Goal: Transaction & Acquisition: Register for event/course

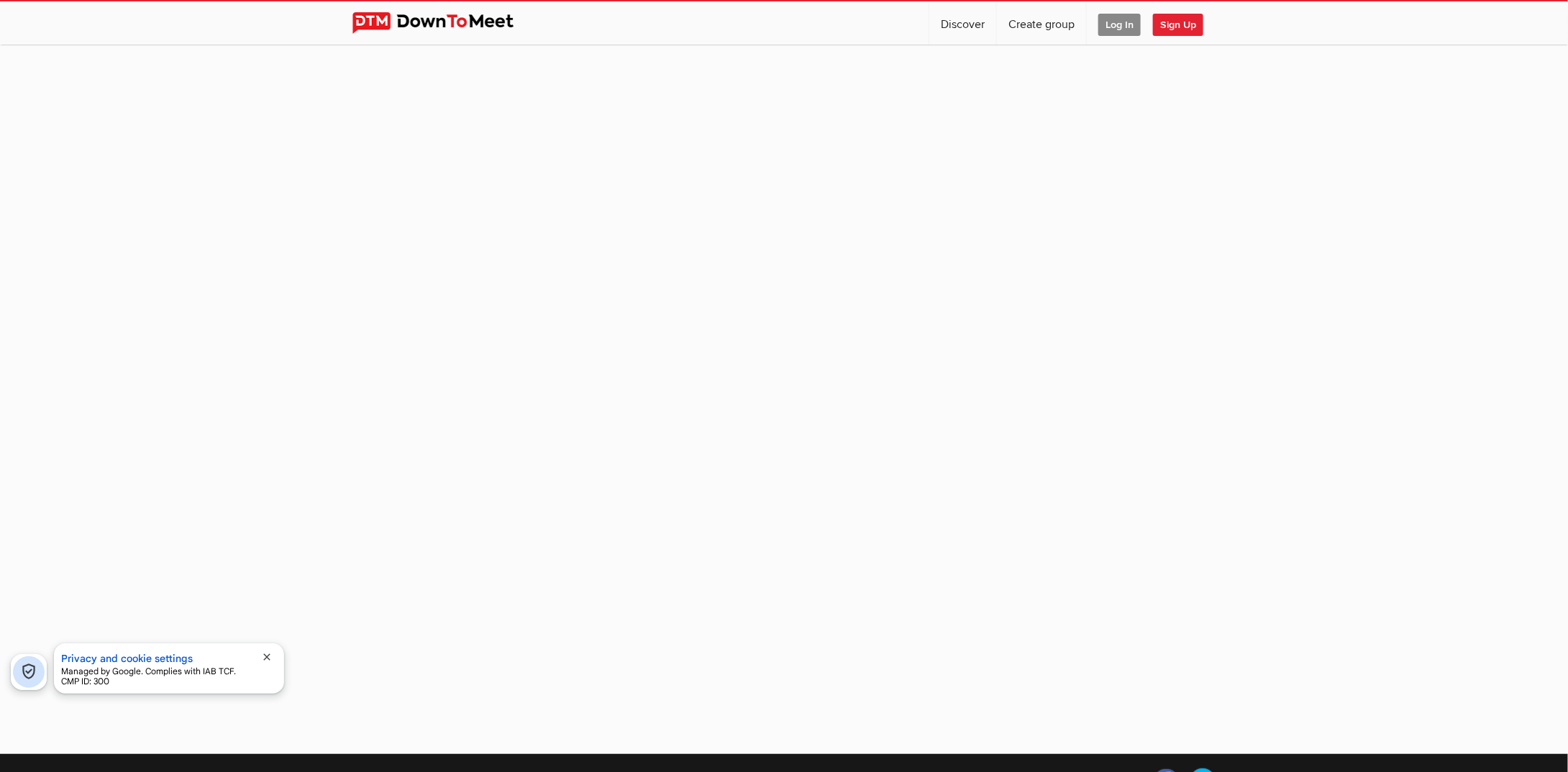
click at [267, 654] on span "close" at bounding box center [267, 657] width 12 height 12
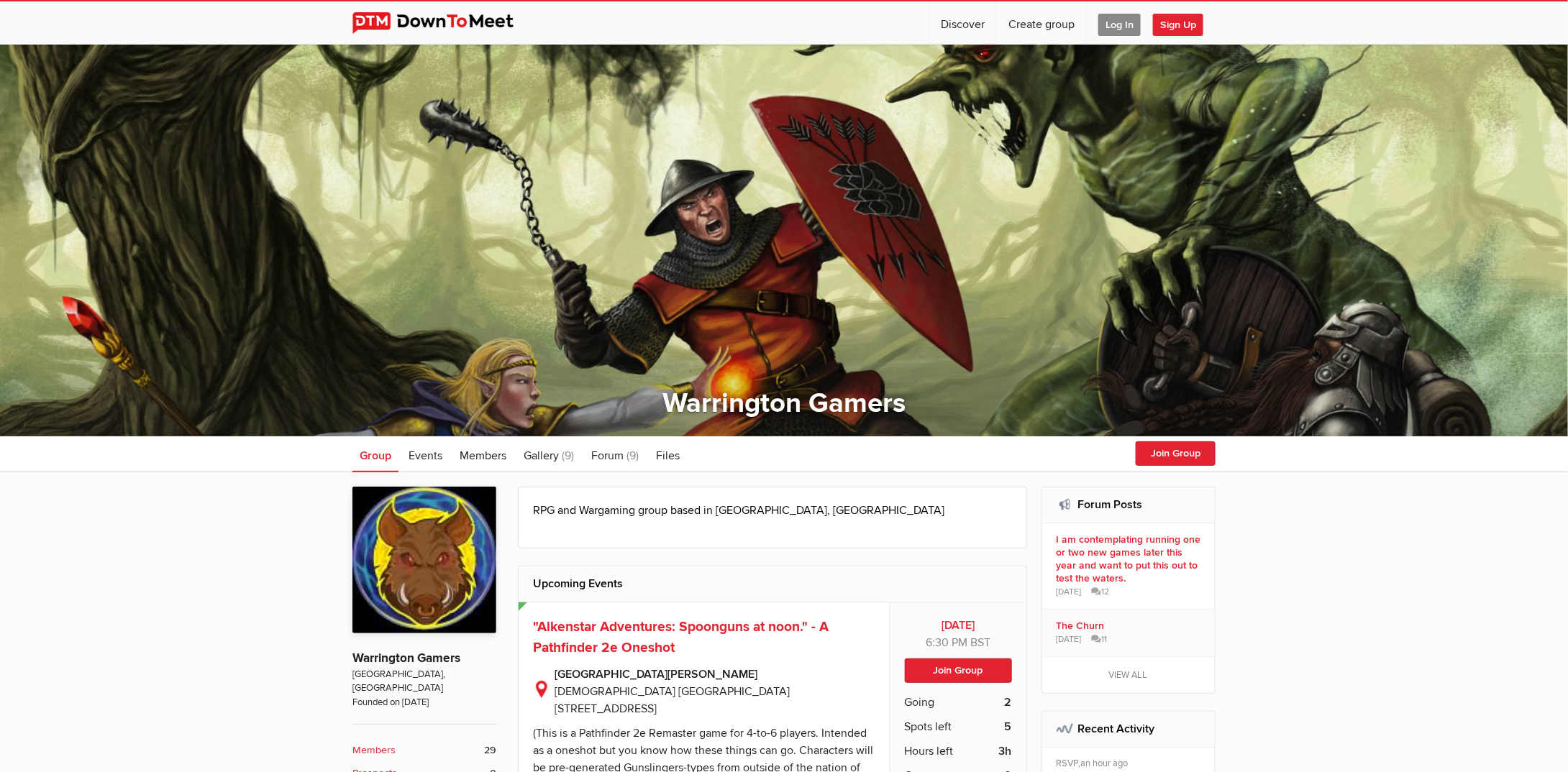
click at [1124, 23] on span "Log In" at bounding box center [1120, 24] width 43 height 22
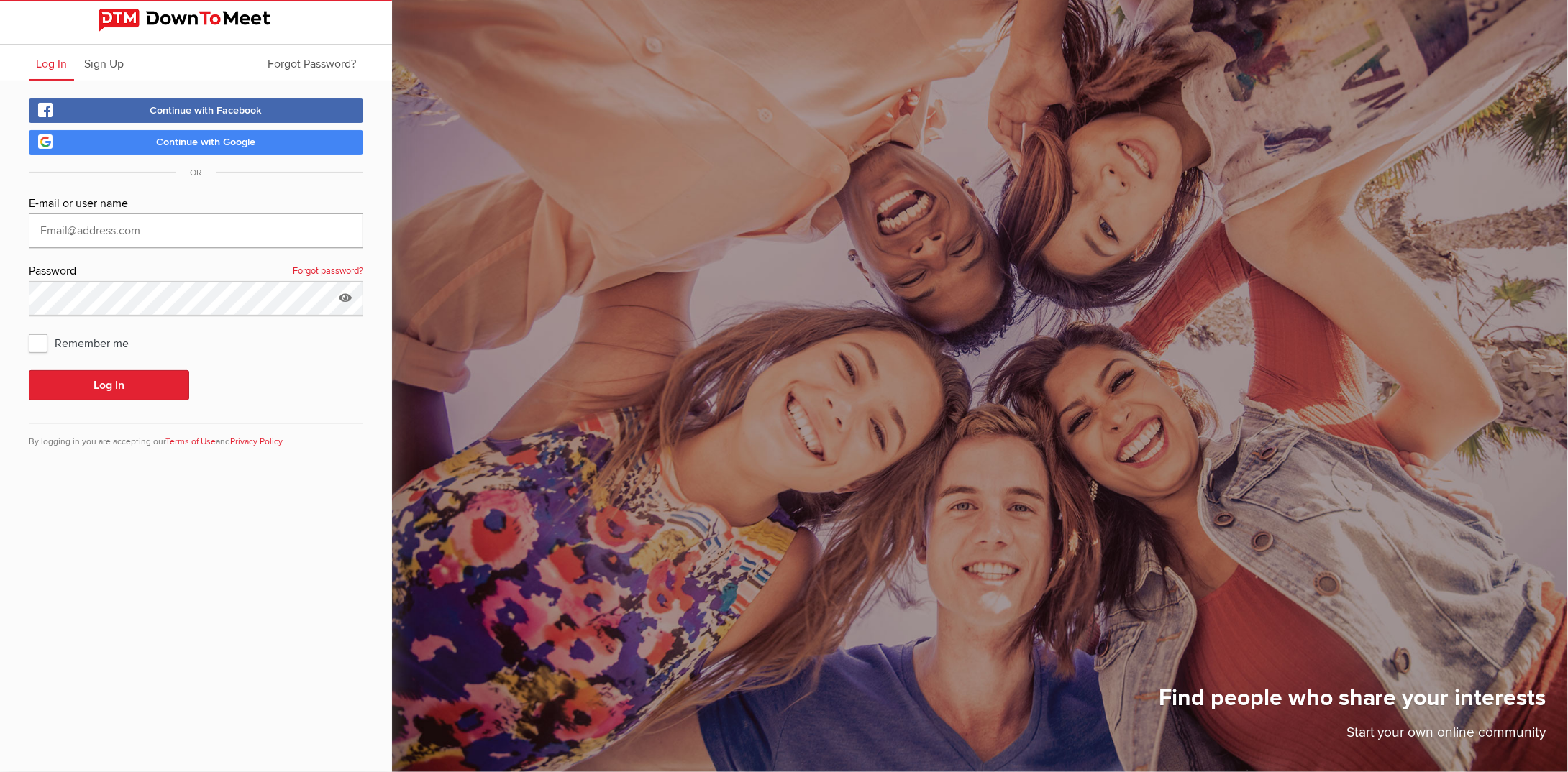
click at [93, 228] on input "text" at bounding box center [196, 231] width 334 height 35
type input "mhorrill.warringtongamers@virginmedia.com"
click at [54, 339] on span "Remember me" at bounding box center [86, 342] width 114 height 26
click at [29, 330] on input "Remember me" at bounding box center [28, 329] width 1 height 1
click at [38, 339] on span "Remember me" at bounding box center [86, 342] width 114 height 26
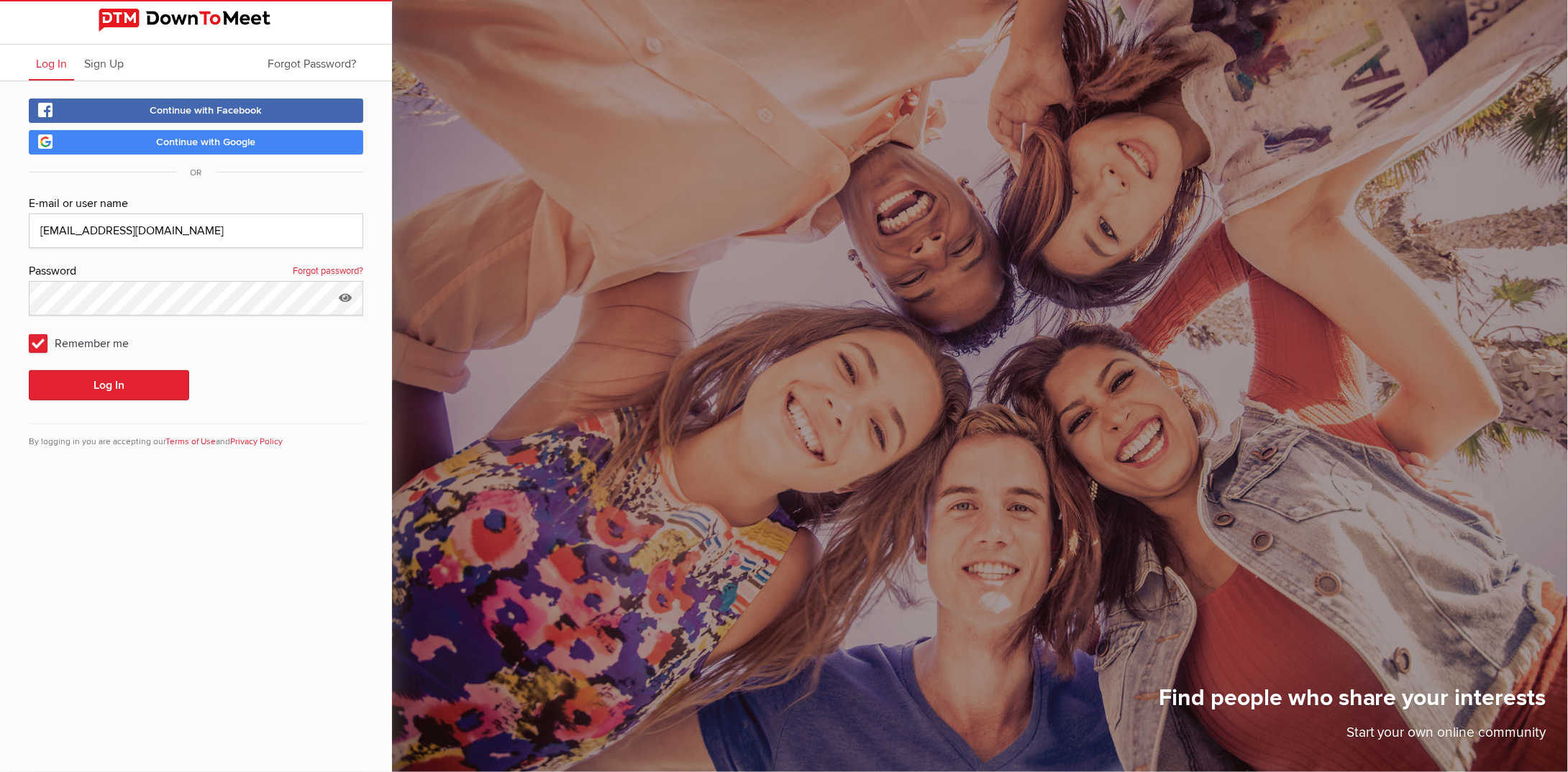
click at [29, 330] on input "Remember me" at bounding box center [28, 329] width 1 height 1
click at [34, 342] on span "Remember me" at bounding box center [86, 342] width 114 height 26
click at [29, 330] on input "Remember me" at bounding box center [28, 329] width 1 height 1
checkbox input "true"
click at [82, 399] on div "E-mail or user name mhorrill.warringtongamers@virginmedia.com Password Forgot p…" at bounding box center [196, 330] width 334 height 271
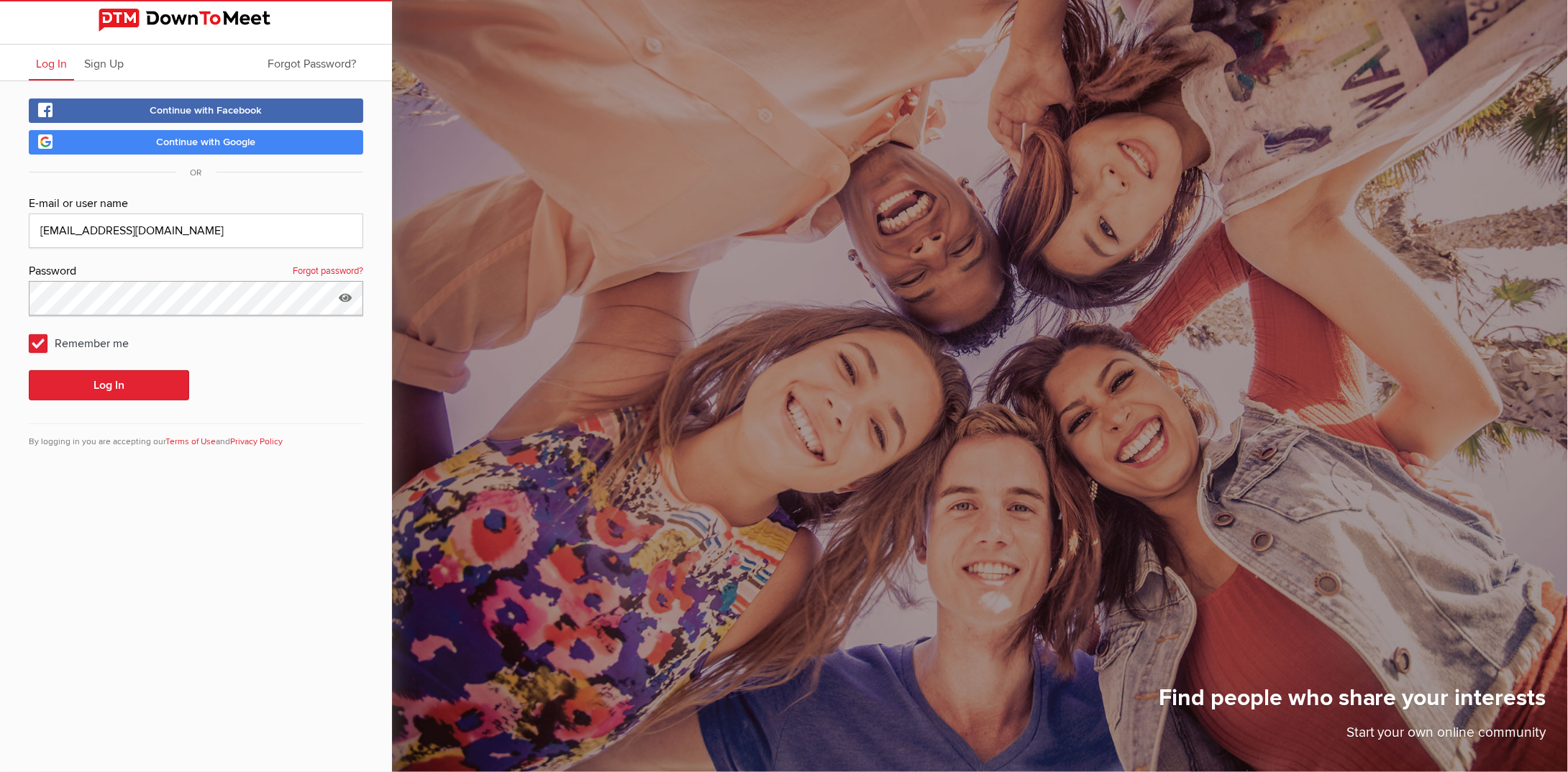
click at [0, 295] on div "Continue with Facebook Continue with Google OR E-mail or user name mhorrill.war…" at bounding box center [196, 282] width 392 height 401
click at [104, 387] on button "Log In" at bounding box center [109, 385] width 161 height 30
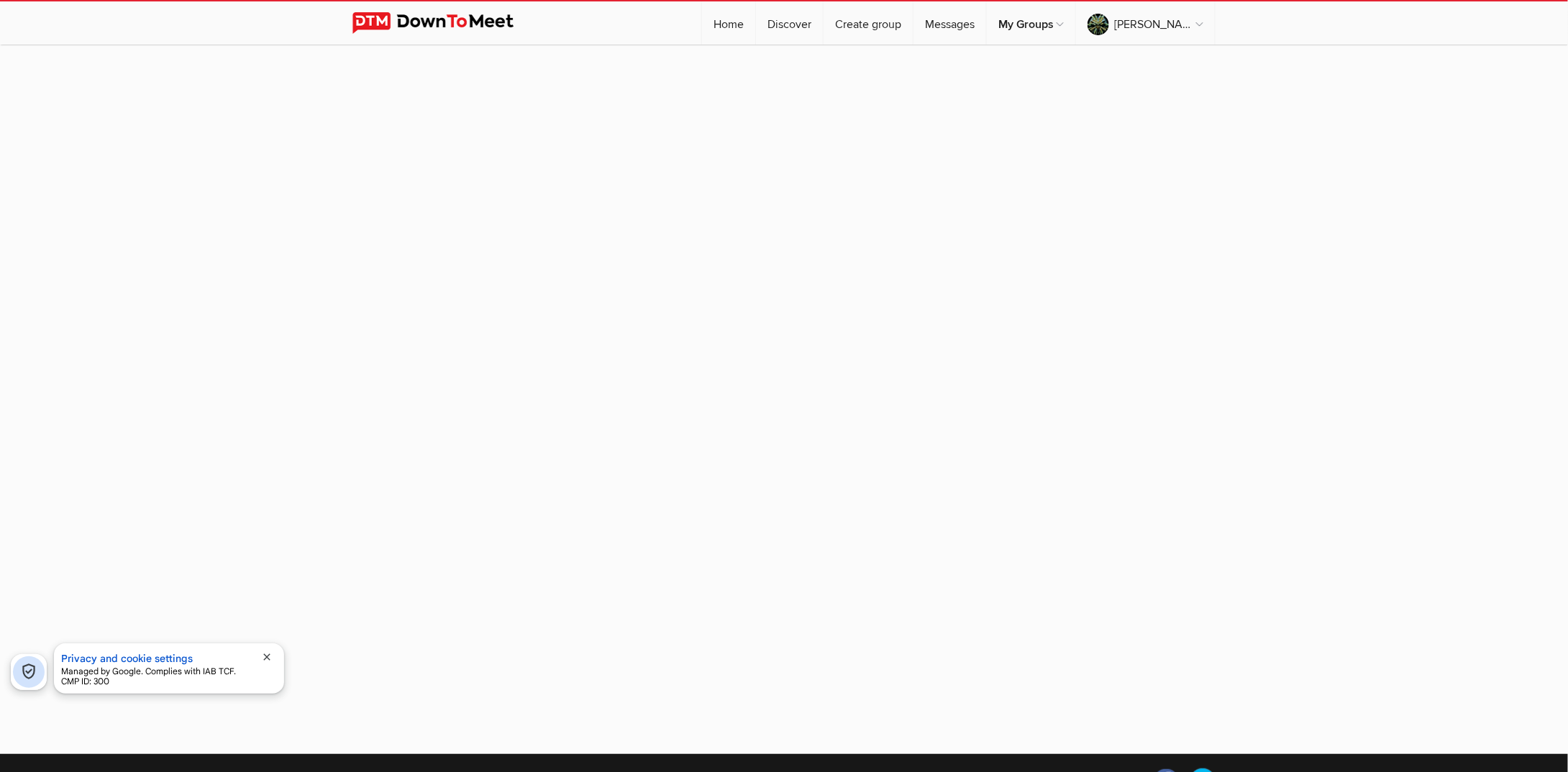
click at [267, 655] on span "close" at bounding box center [267, 657] width 12 height 12
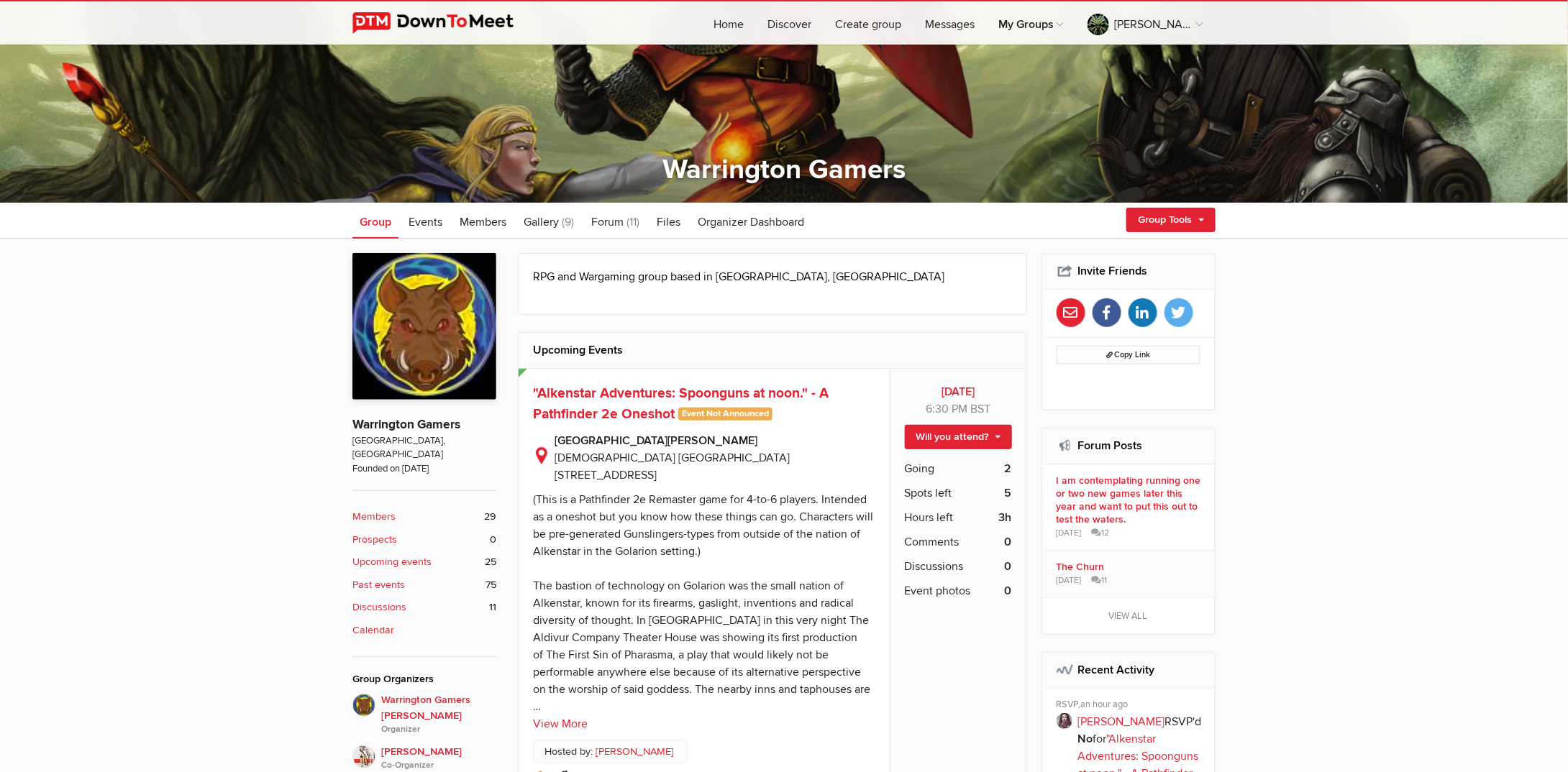
scroll to position [287, 0]
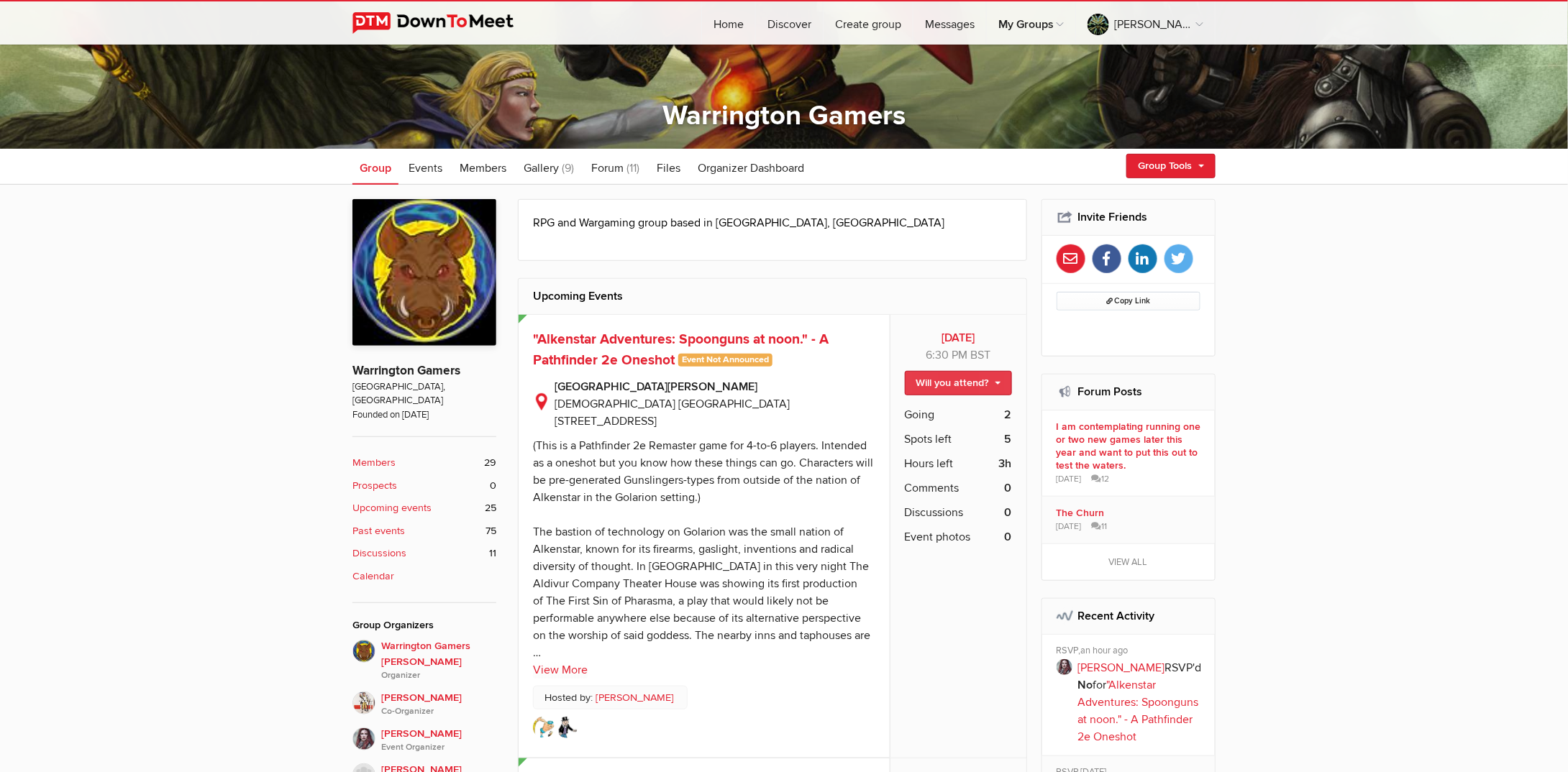
click at [997, 376] on link "Will you attend?" at bounding box center [958, 382] width 107 height 24
click at [912, 415] on link "I'm going" at bounding box center [947, 414] width 130 height 21
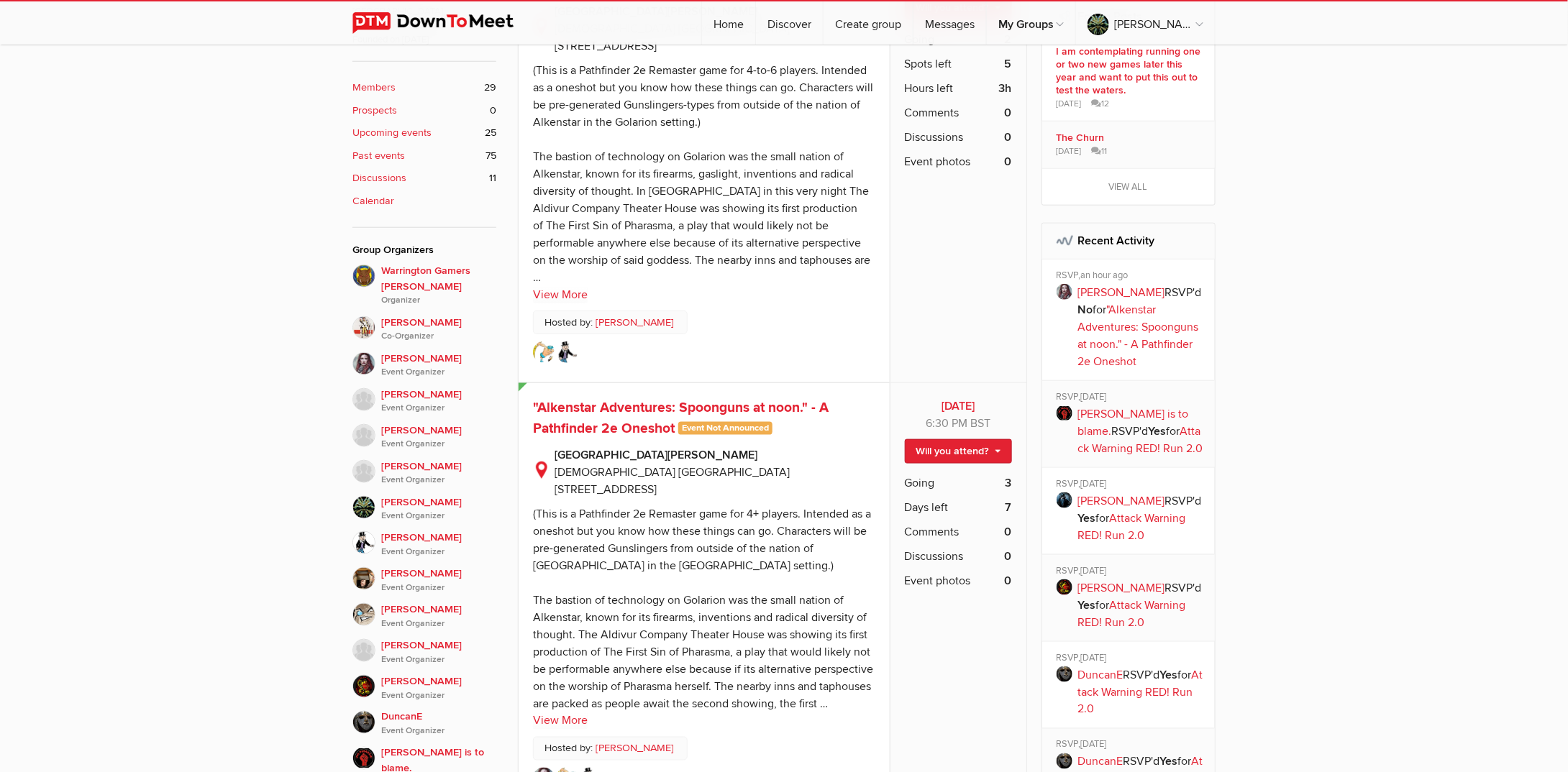
scroll to position [719, 0]
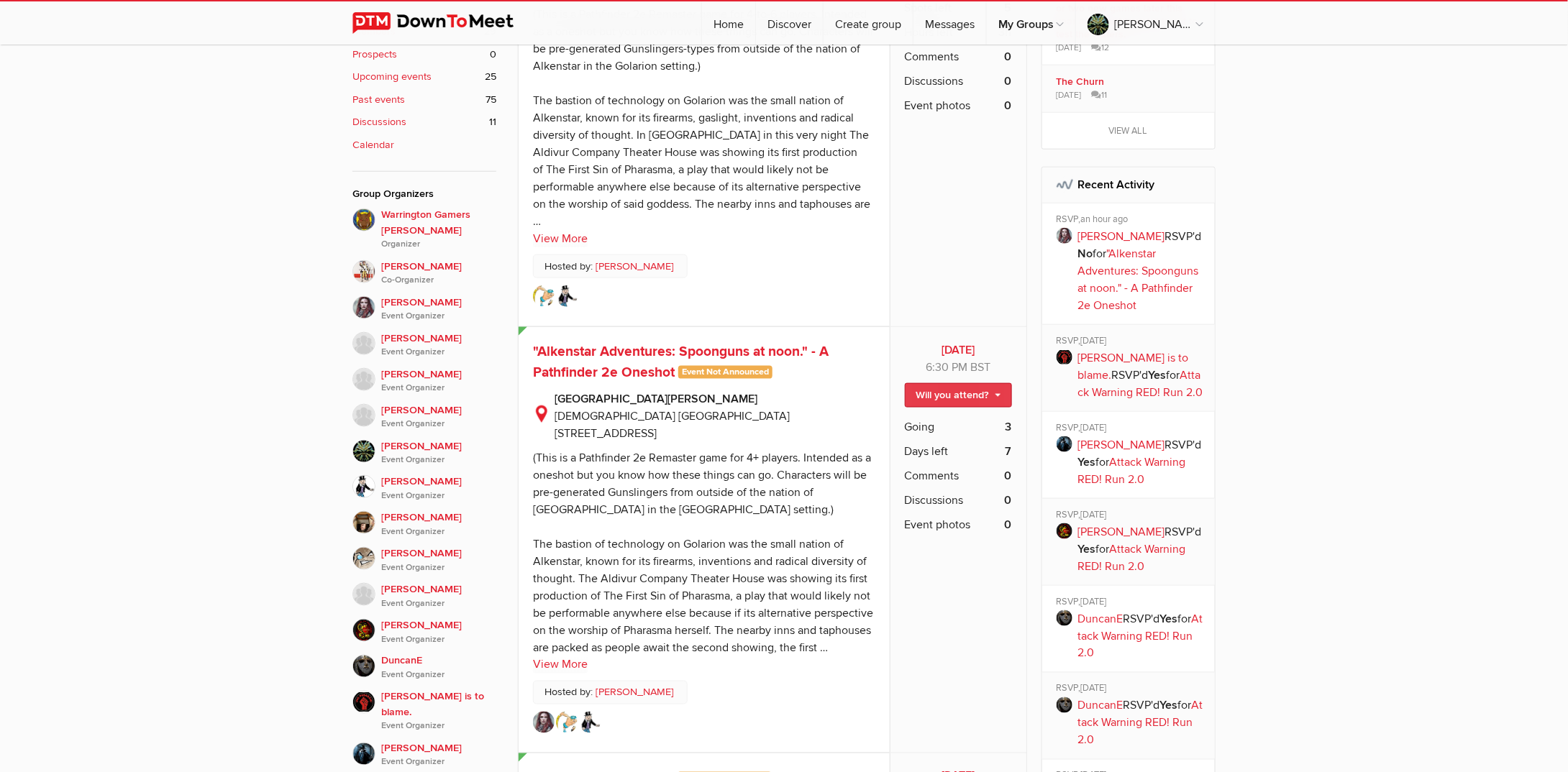
click at [999, 383] on link "Will you attend?" at bounding box center [958, 395] width 107 height 24
click at [933, 415] on link "I'm going" at bounding box center [947, 426] width 130 height 21
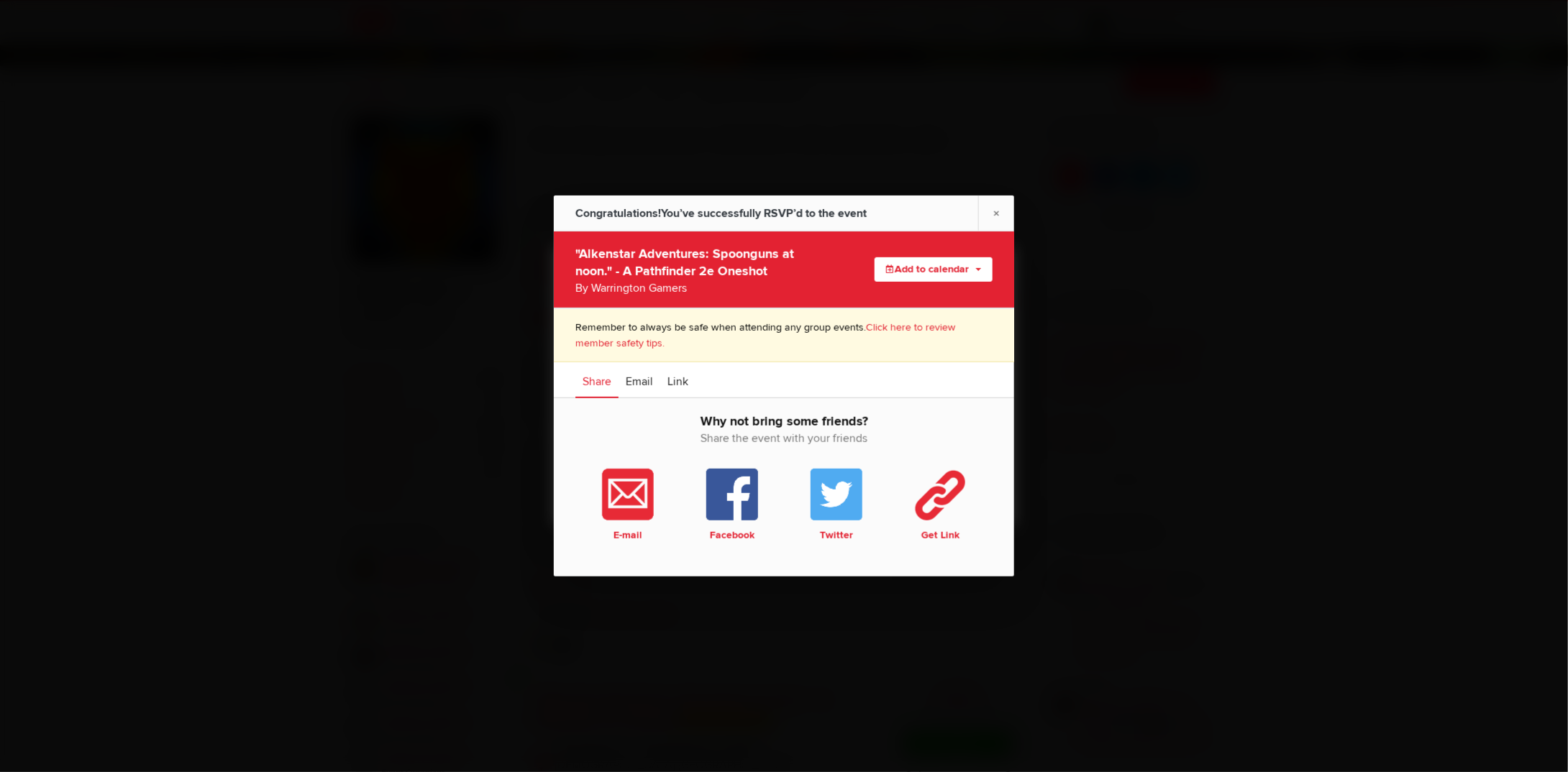
scroll to position [359, 0]
click at [996, 210] on link "×" at bounding box center [995, 213] width 36 height 35
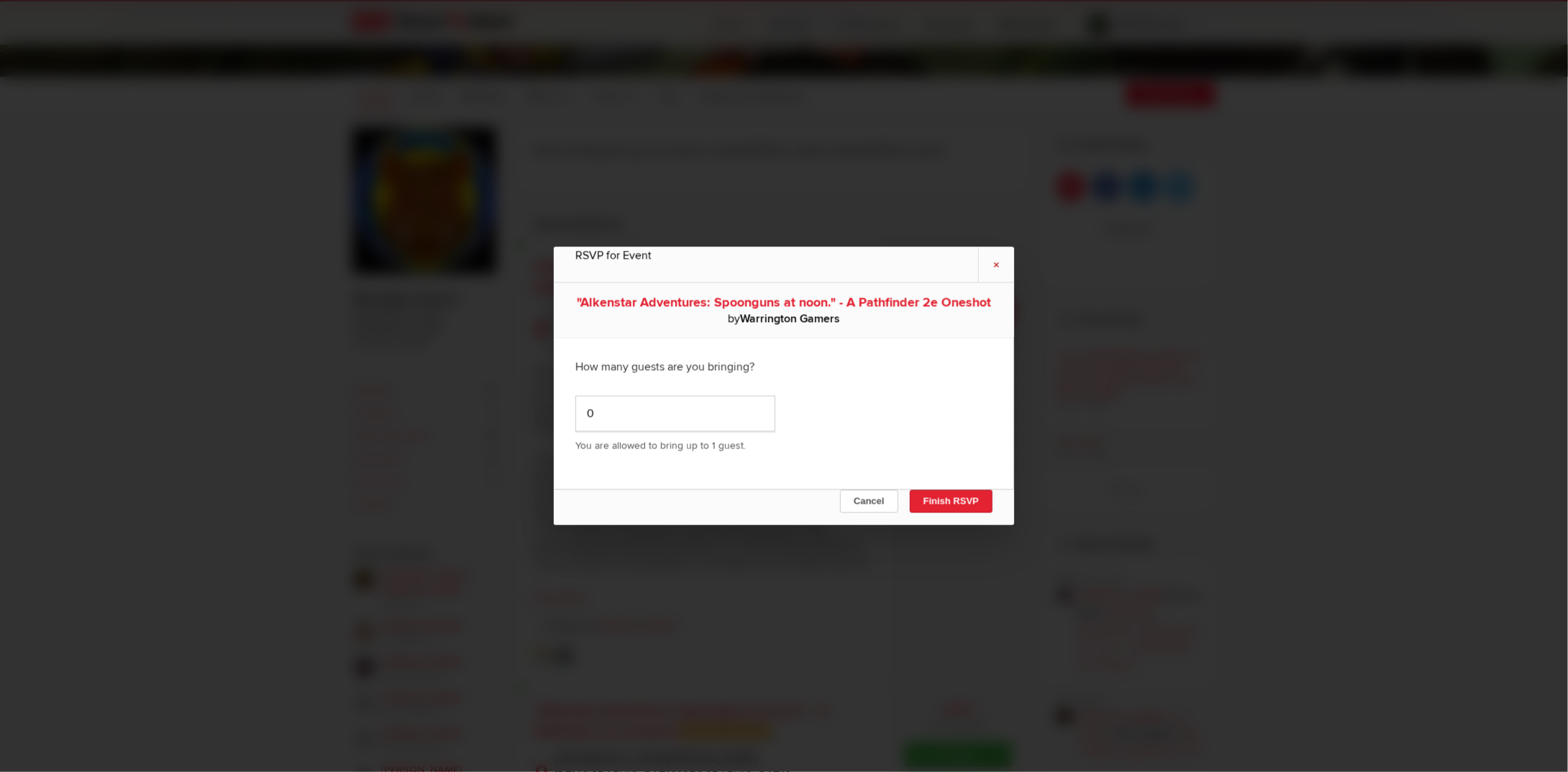
click at [997, 255] on link "×" at bounding box center [995, 265] width 36 height 35
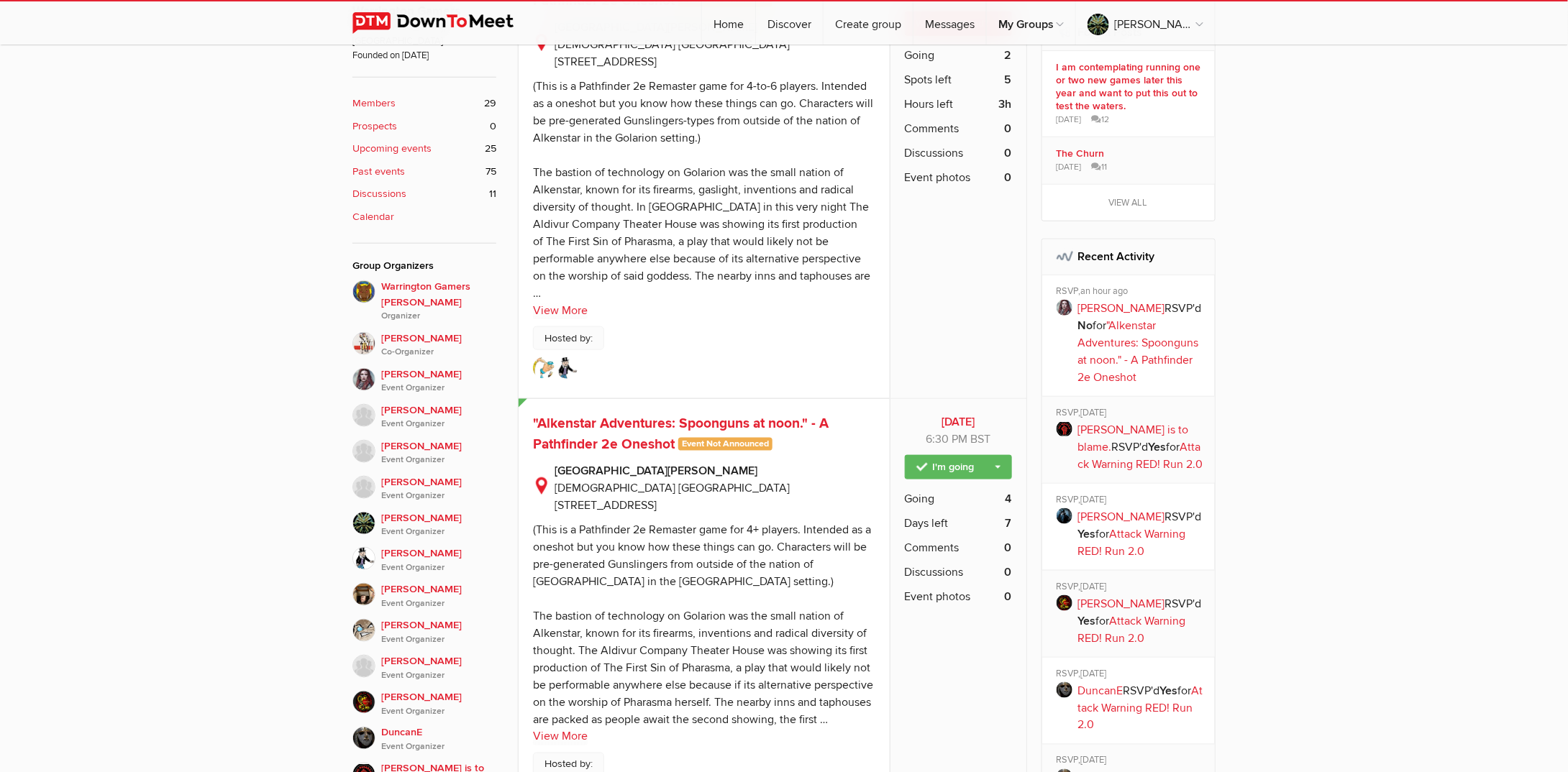
scroll to position [431, 0]
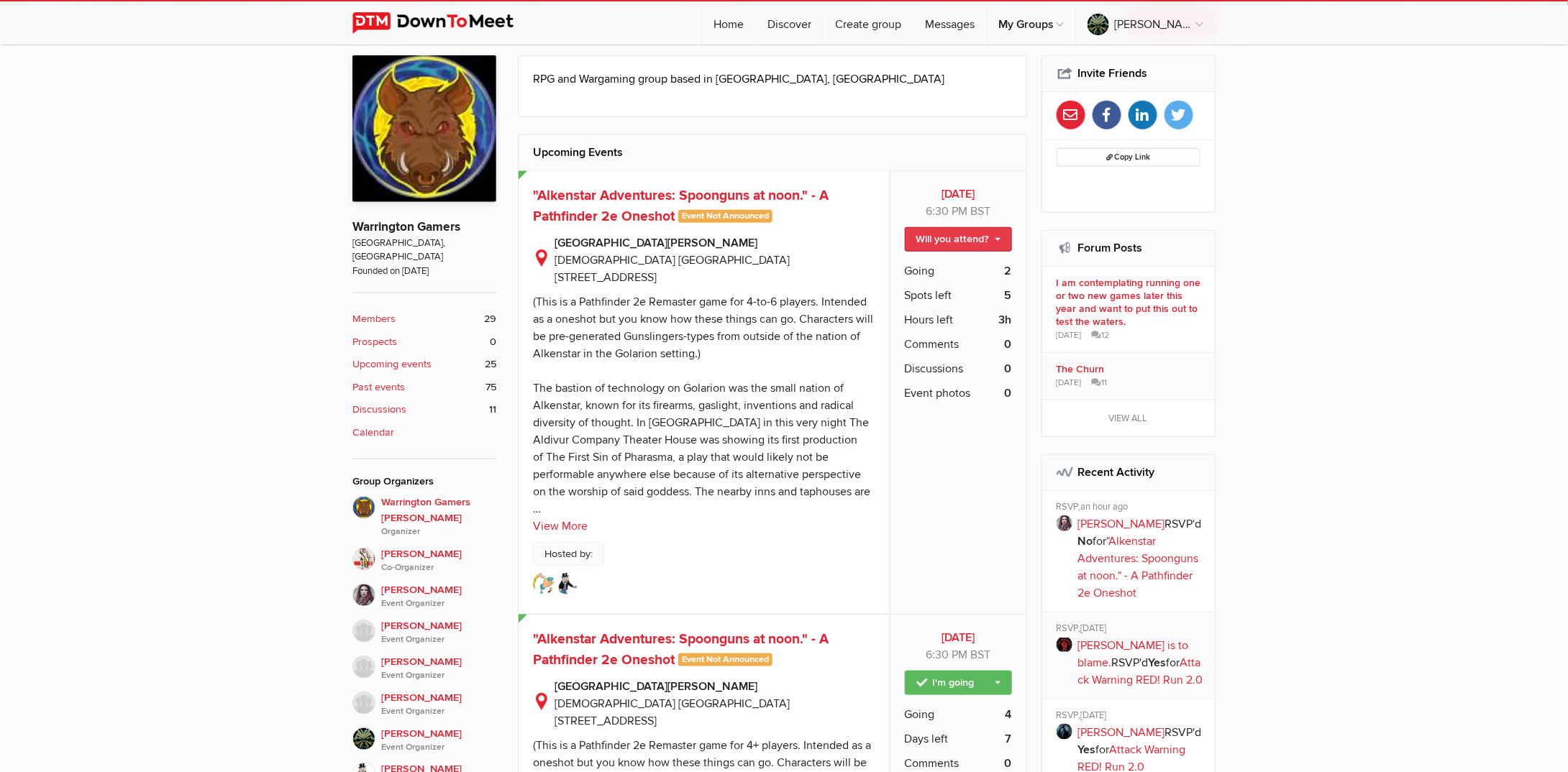
click at [999, 236] on link "Will you attend?" at bounding box center [958, 239] width 107 height 24
click at [936, 265] on link "I'm going" at bounding box center [947, 270] width 130 height 21
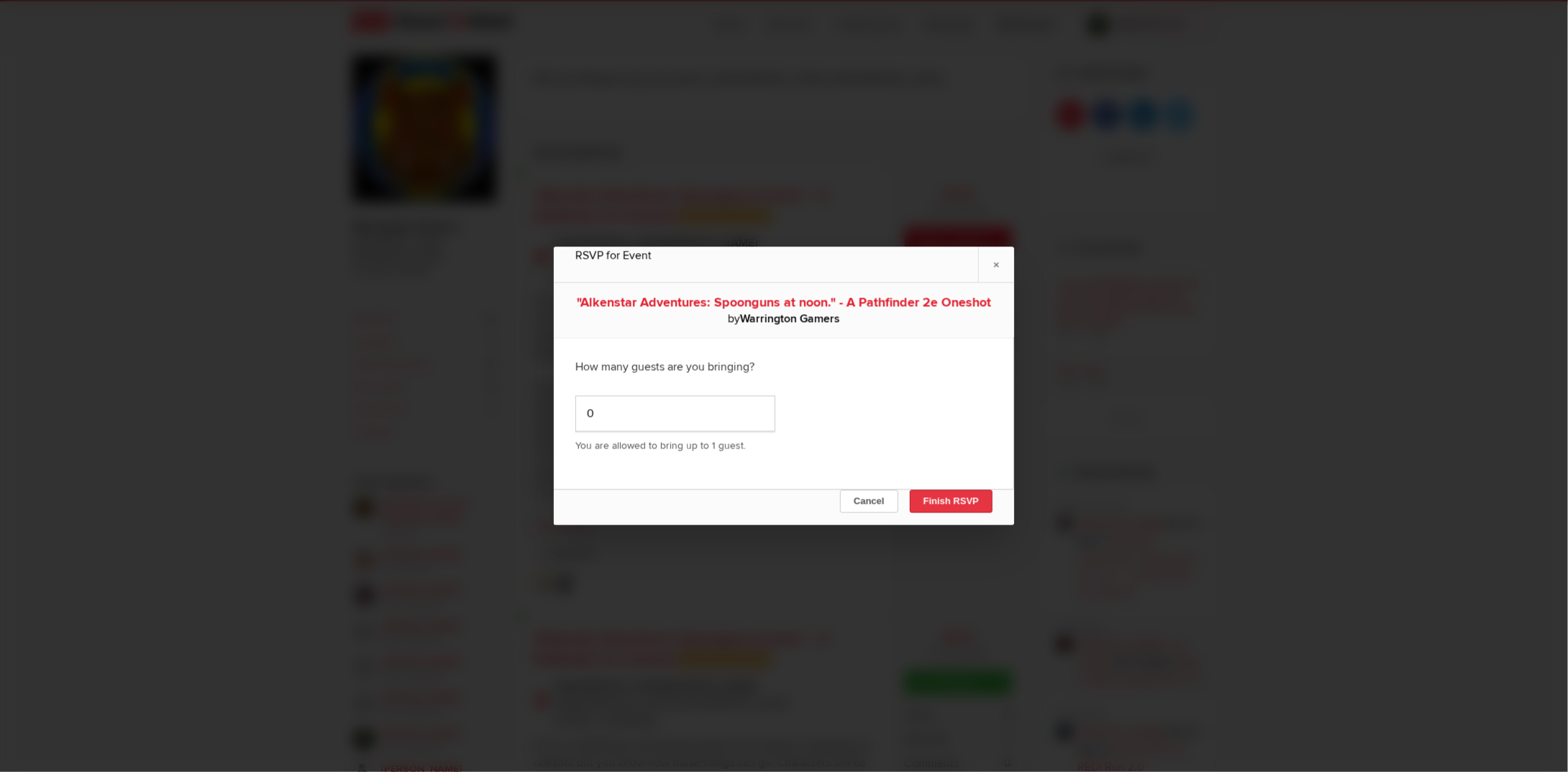
click at [948, 503] on button "Finish RSVP" at bounding box center [950, 502] width 82 height 23
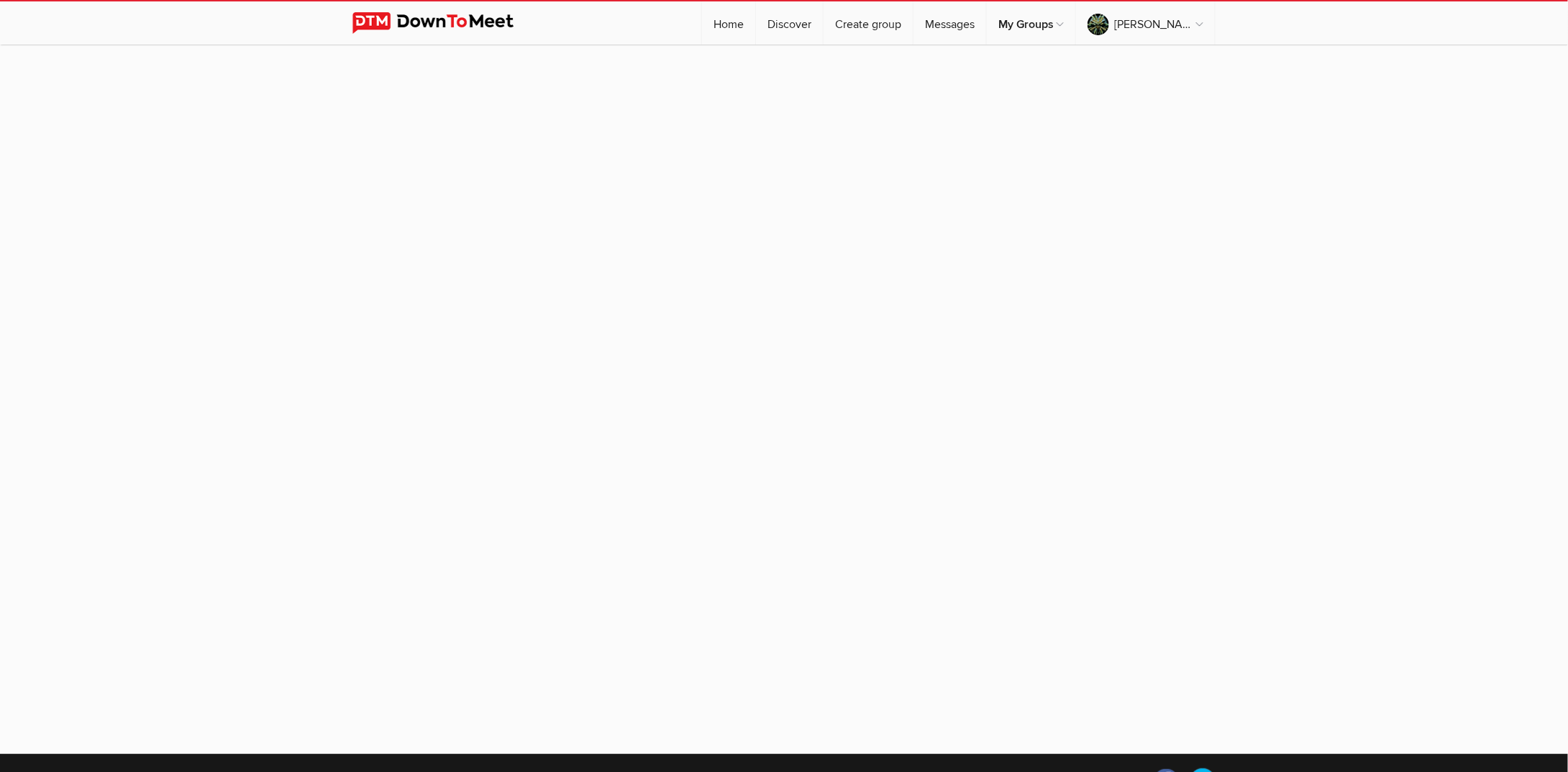
scroll to position [103, 0]
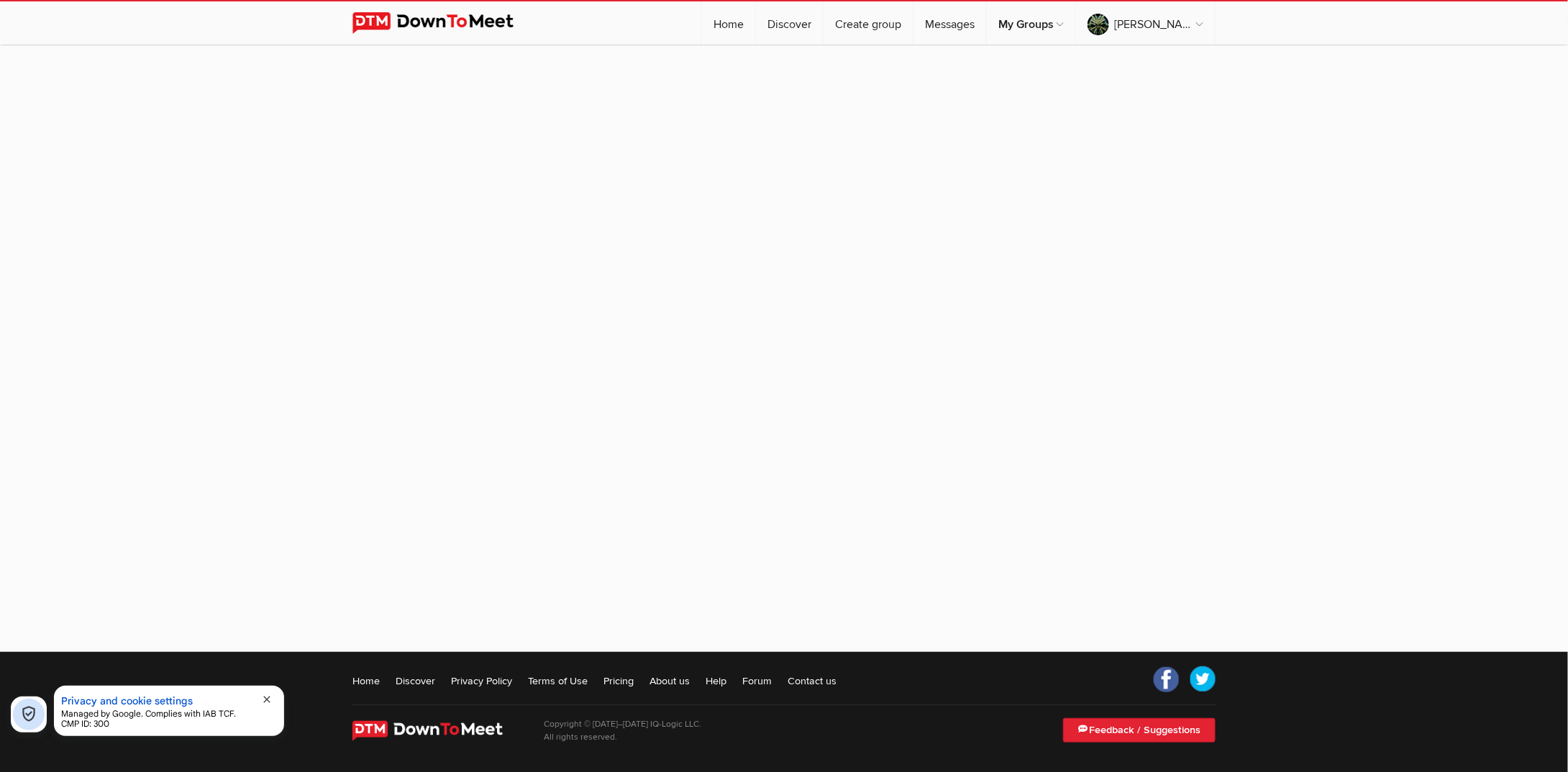
click at [267, 698] on span "close" at bounding box center [267, 699] width 12 height 12
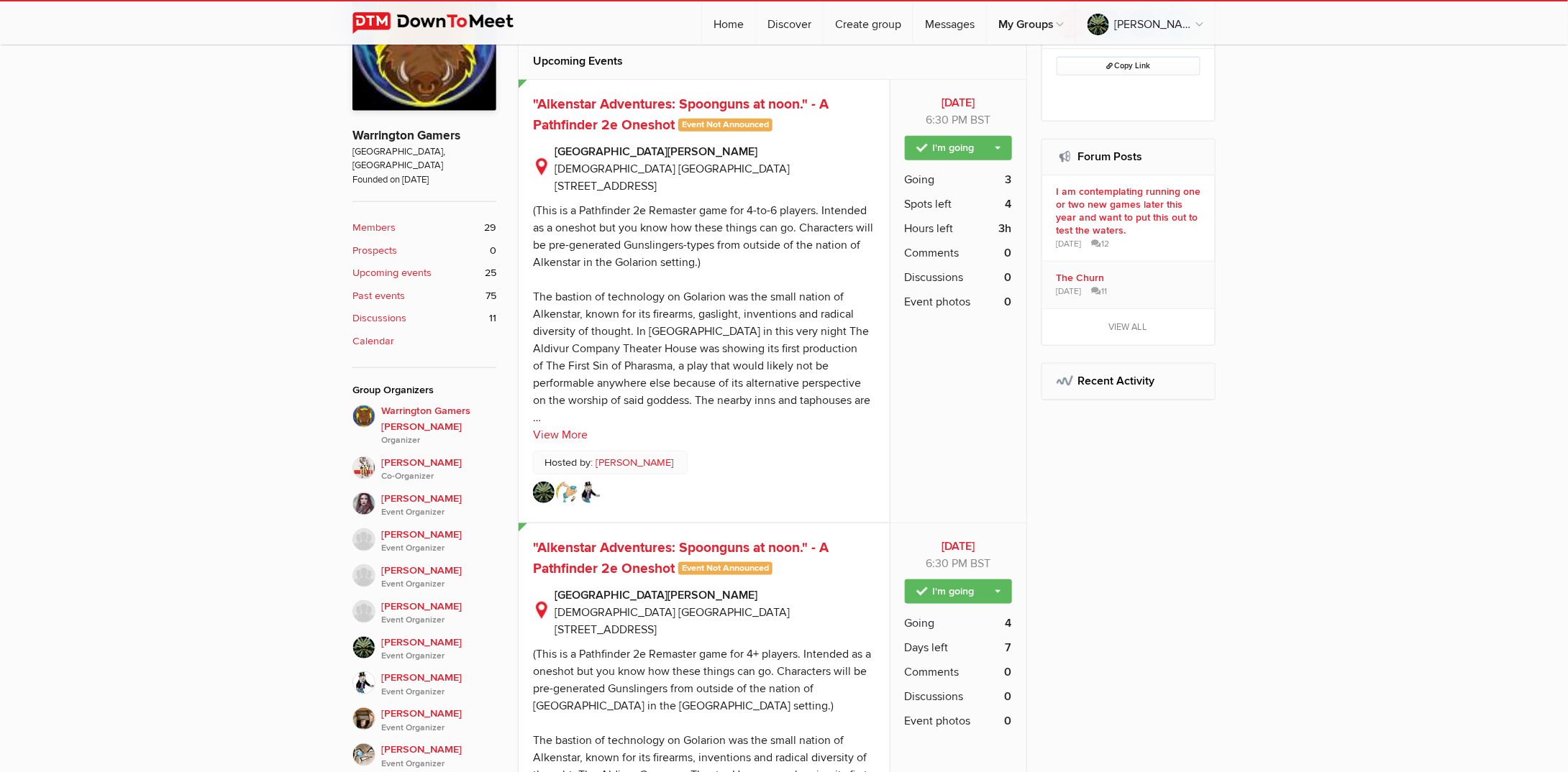
scroll to position [461, 0]
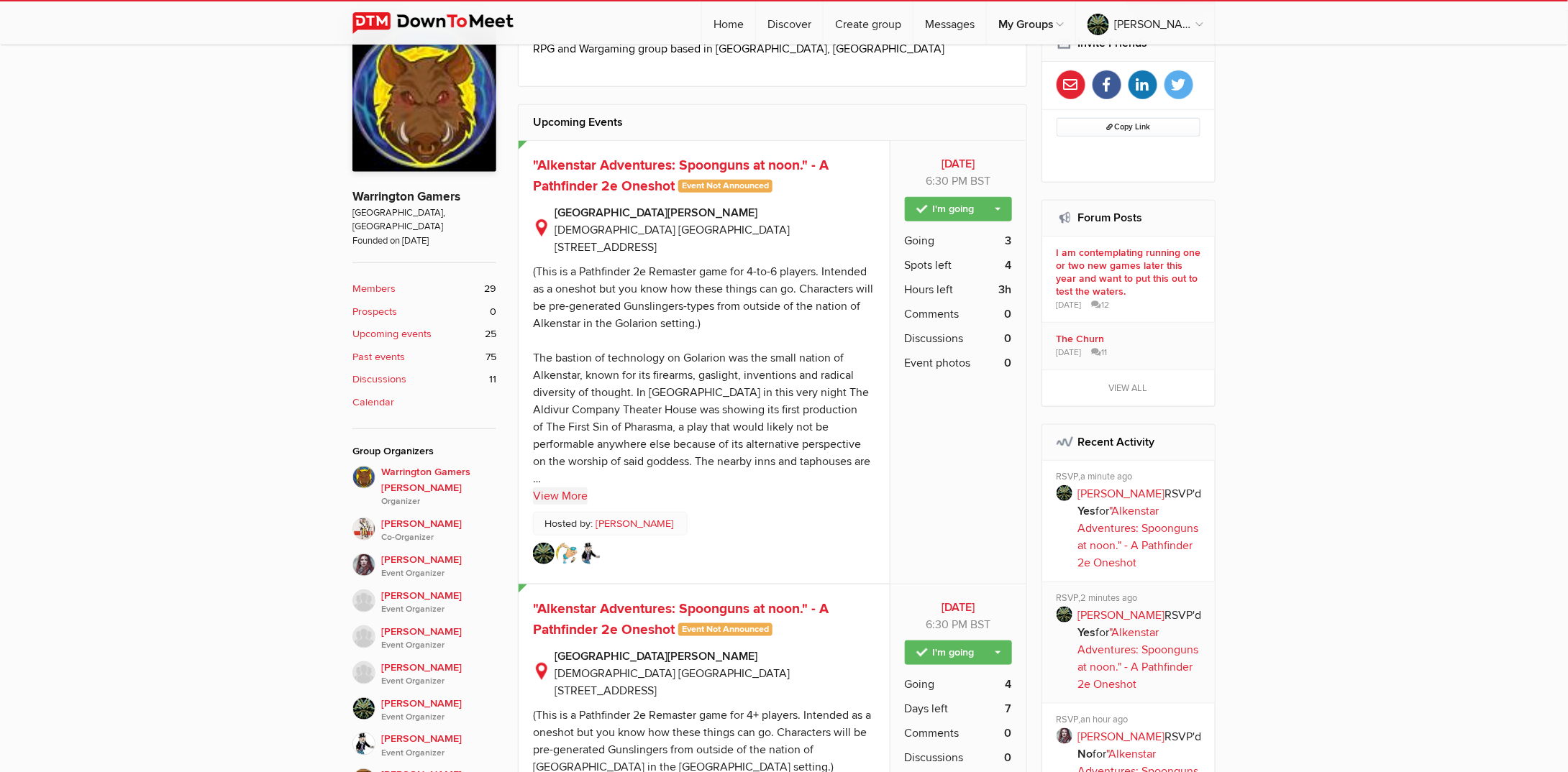
click at [574, 488] on link "View More" at bounding box center [560, 496] width 54 height 17
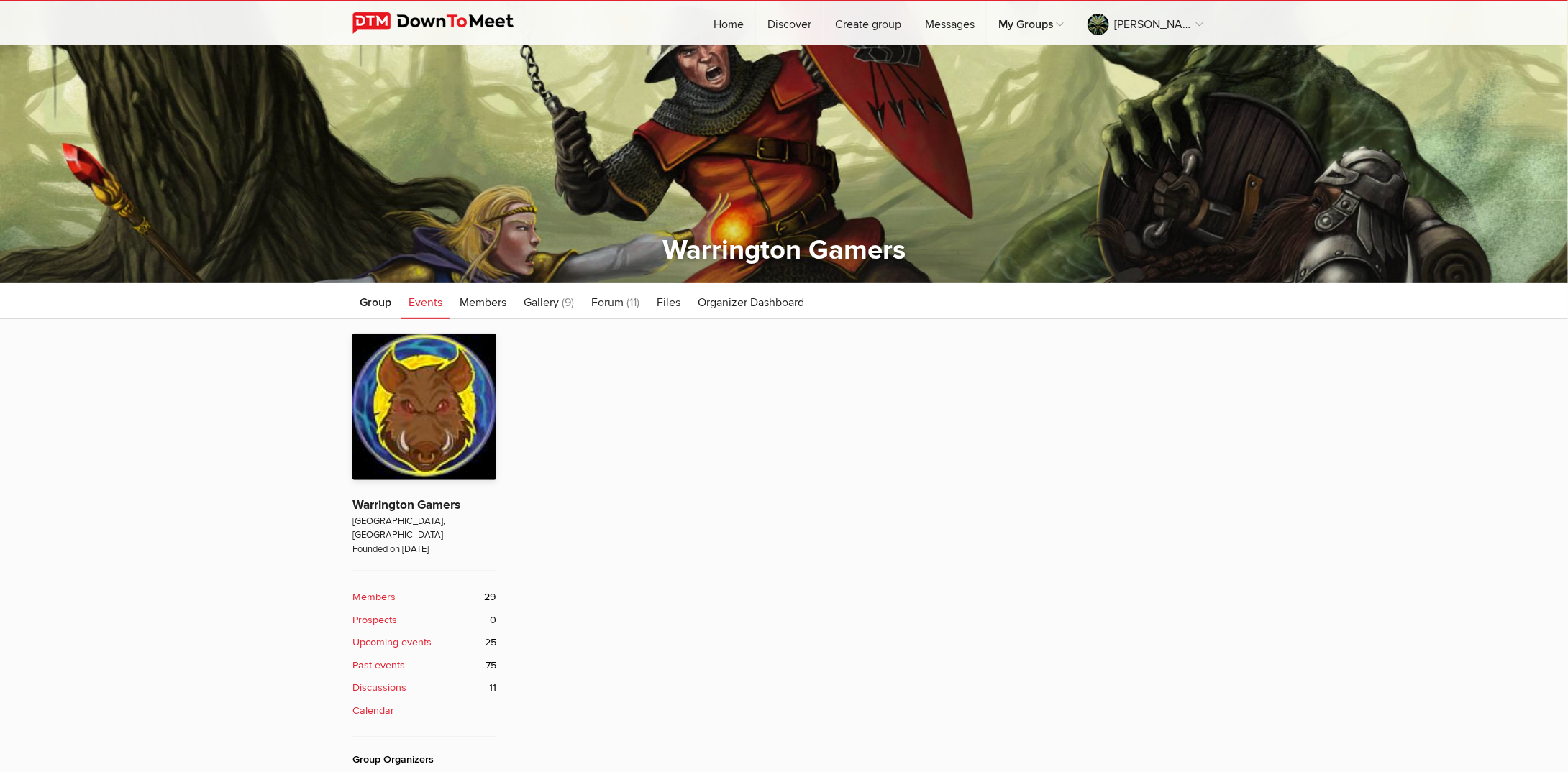
scroll to position [1, 0]
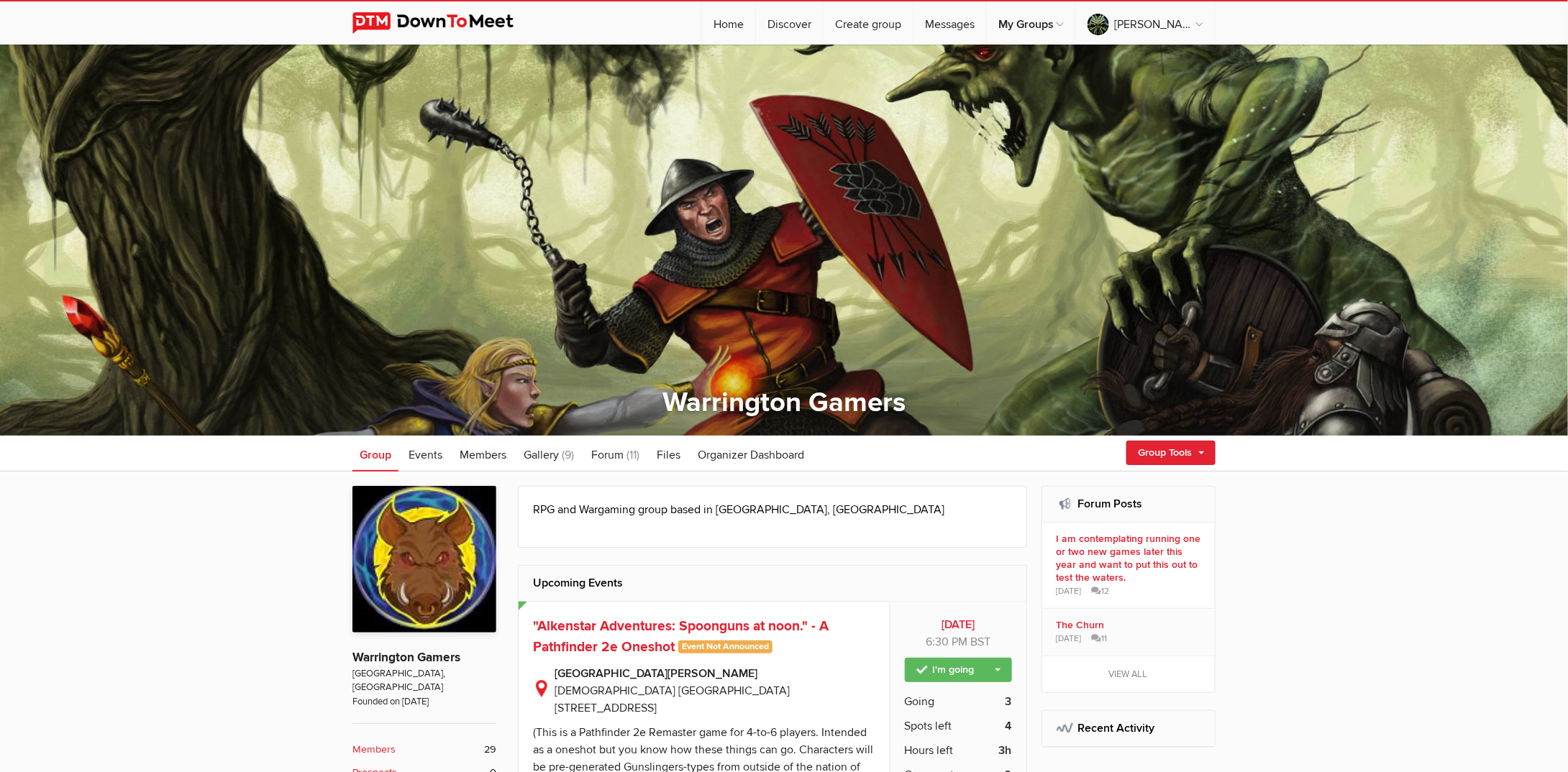
scroll to position [461, 0]
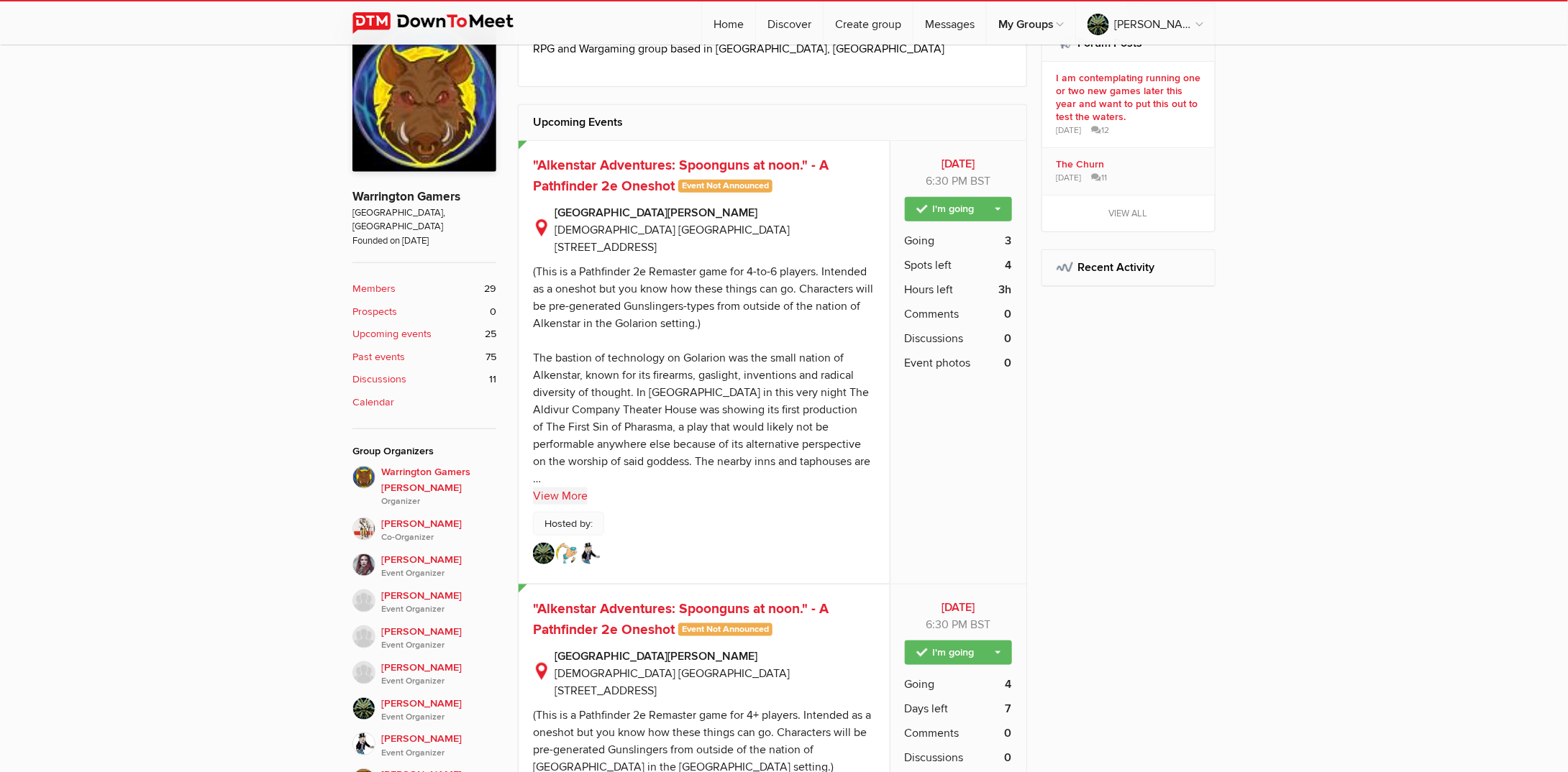
click at [571, 488] on link "View More" at bounding box center [560, 496] width 54 height 17
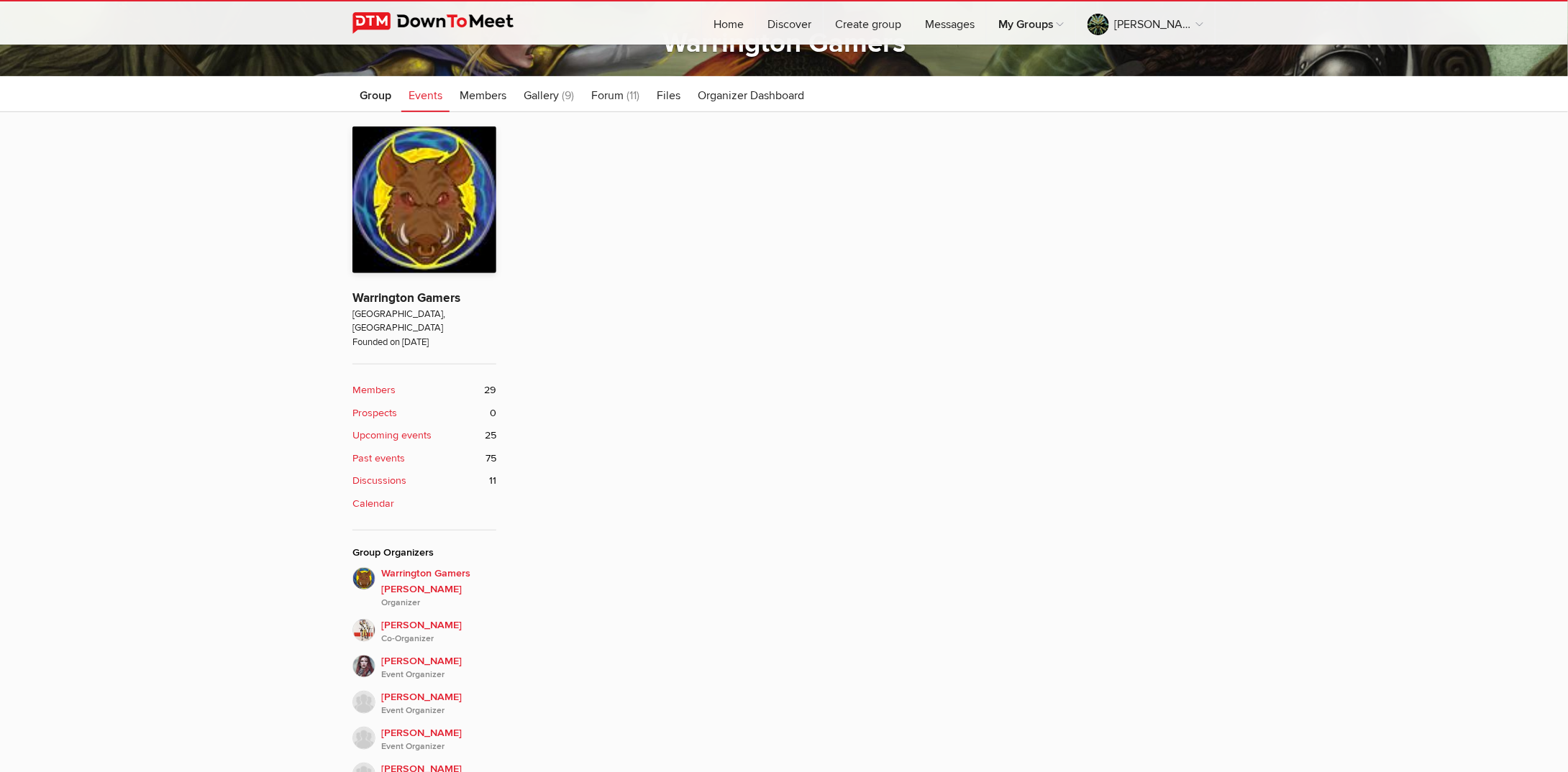
scroll to position [73, 0]
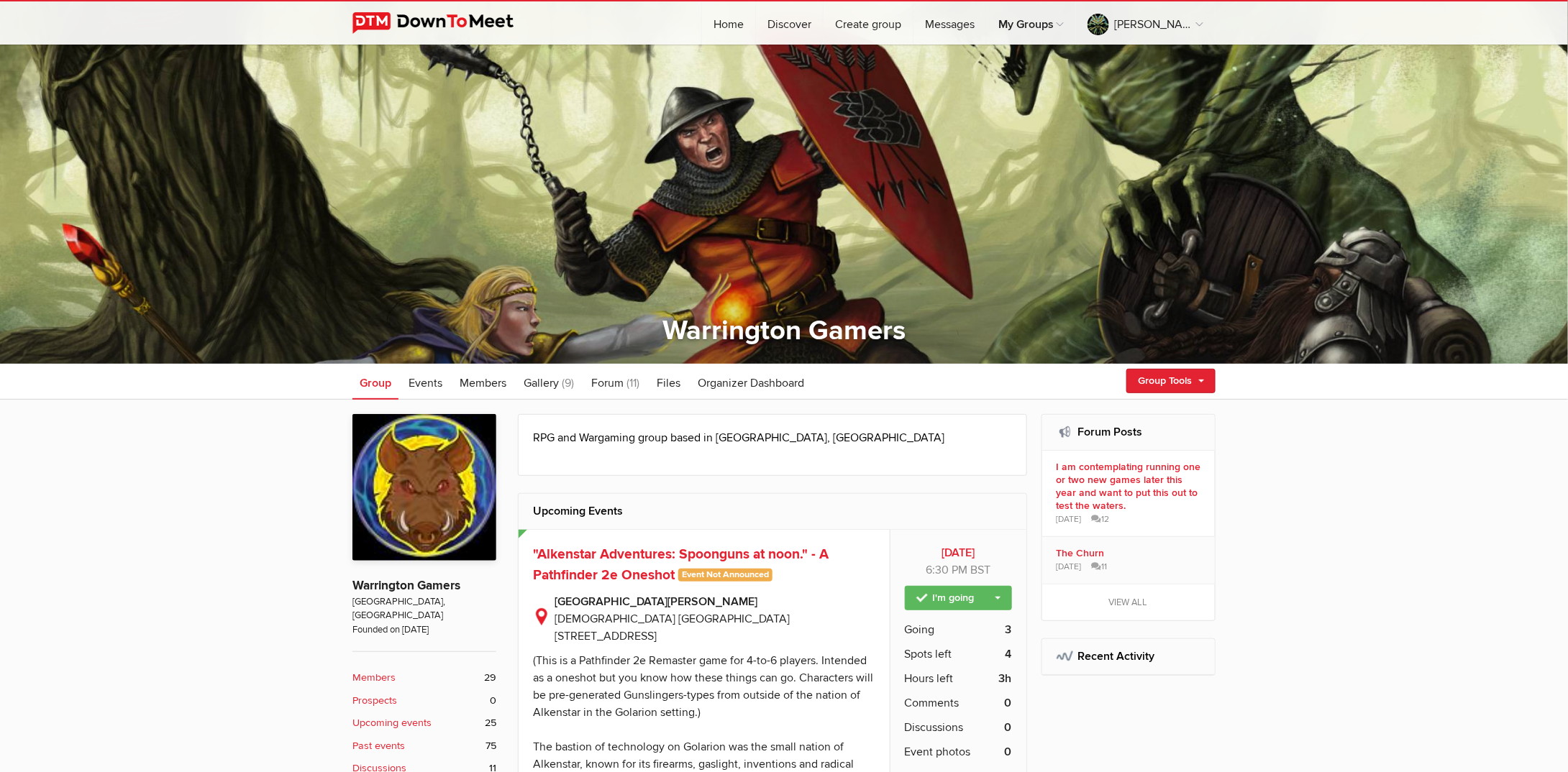
scroll to position [461, 0]
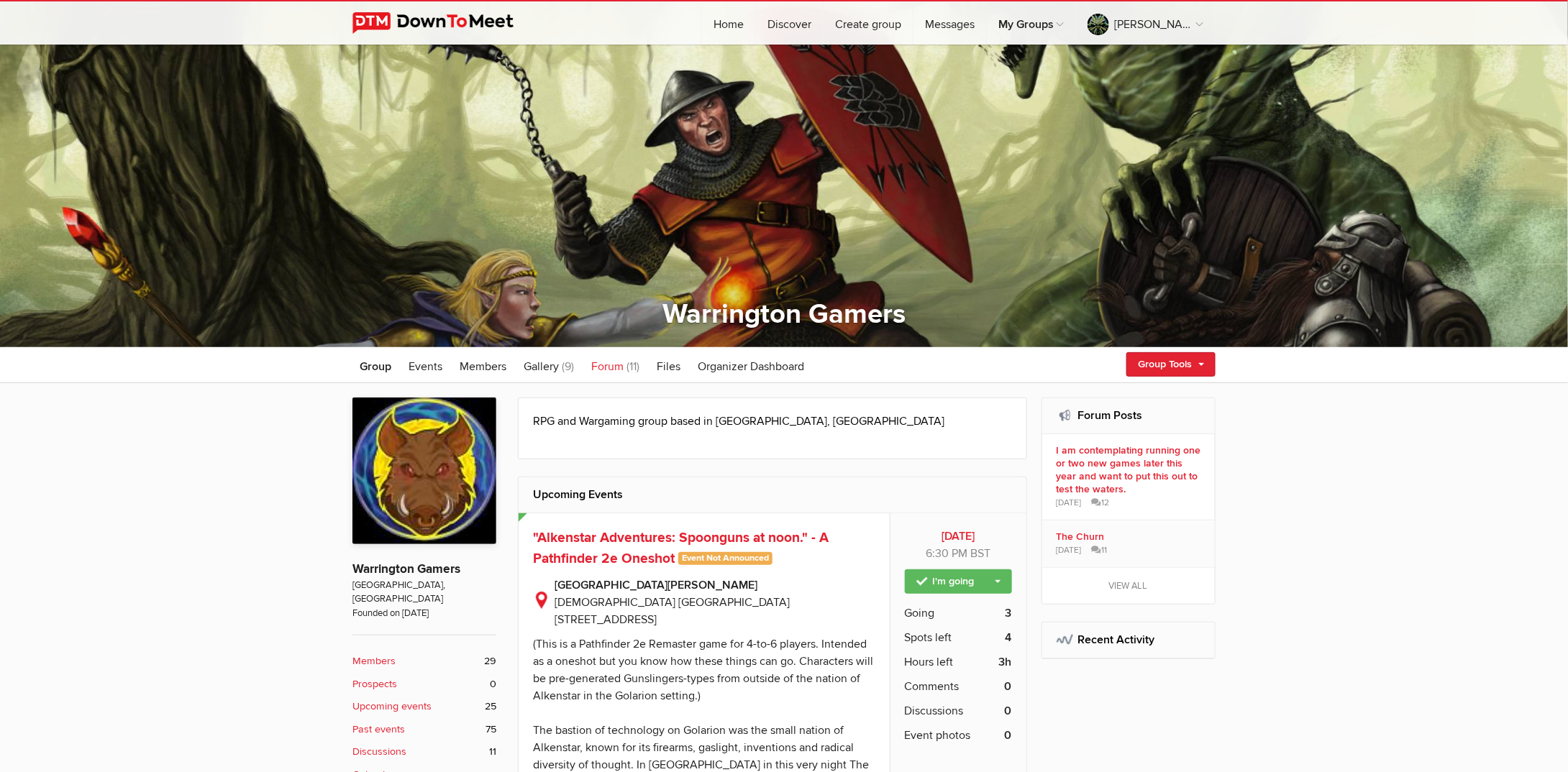
scroll to position [287, 0]
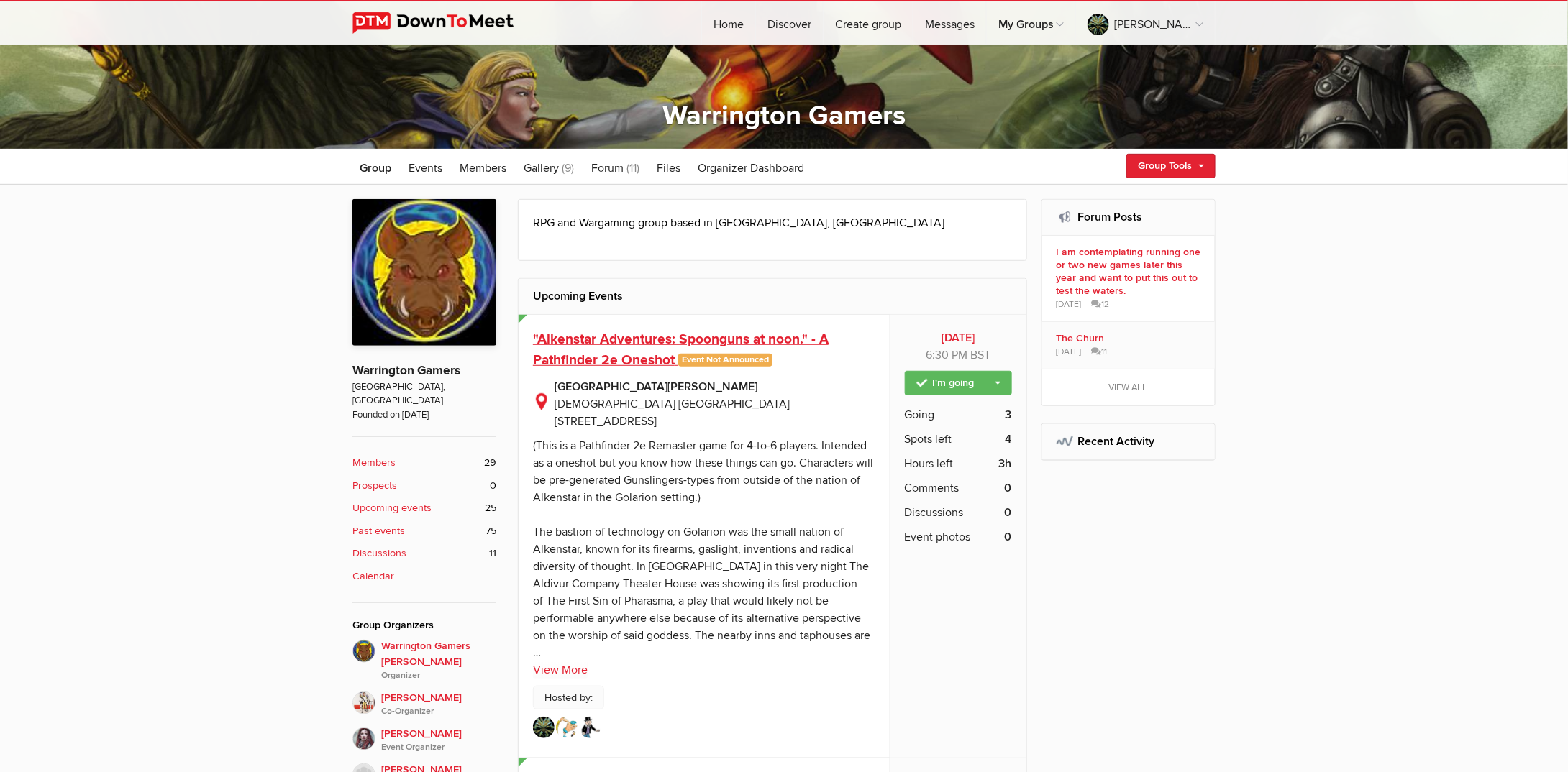
click at [566, 339] on span ""Alkenstar Adventures: Spoonguns at noon." - A Pathfinder 2e Oneshot" at bounding box center [680, 349] width 295 height 38
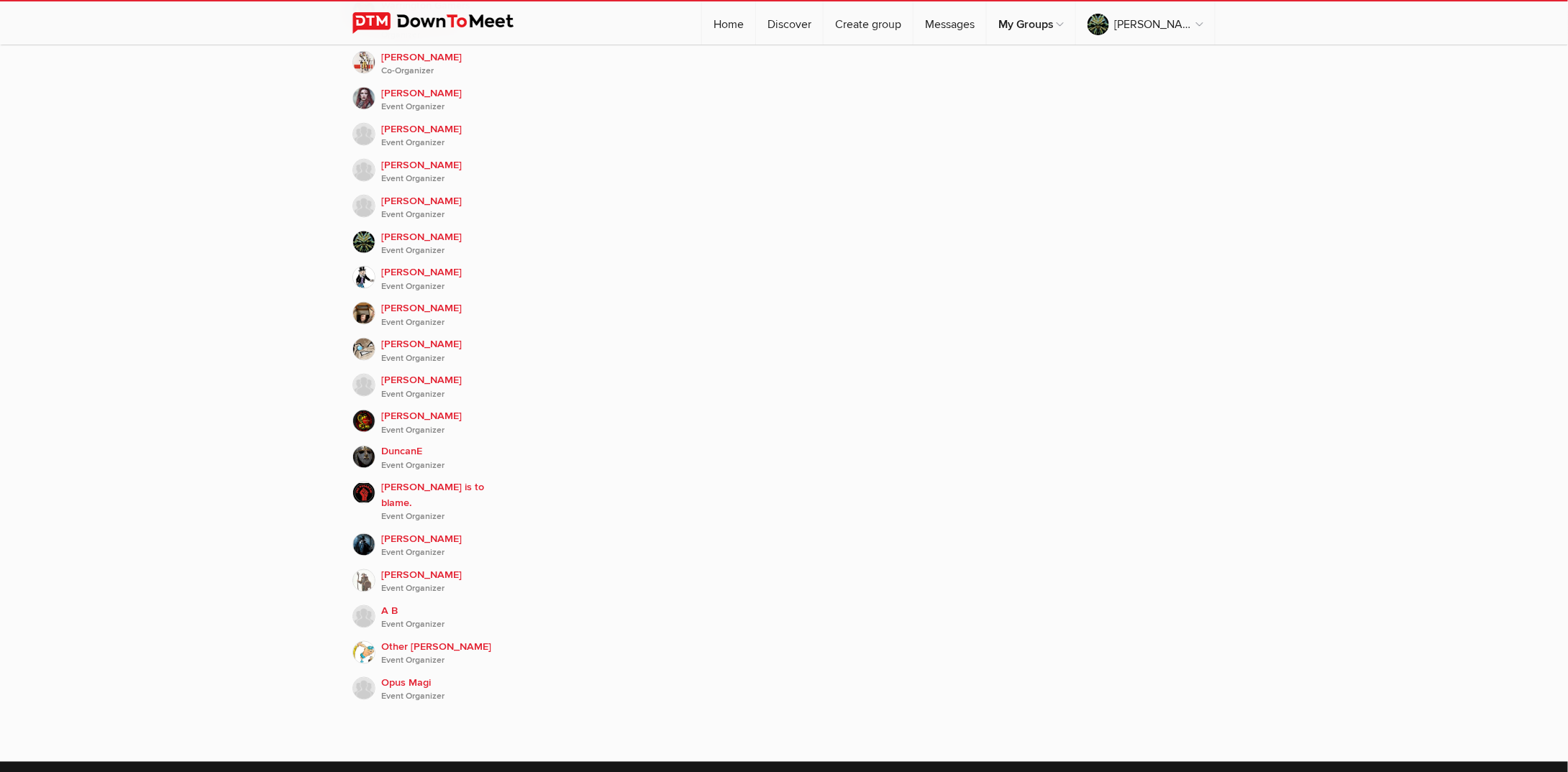
scroll to position [1007, 0]
